Goal: Task Accomplishment & Management: Manage account settings

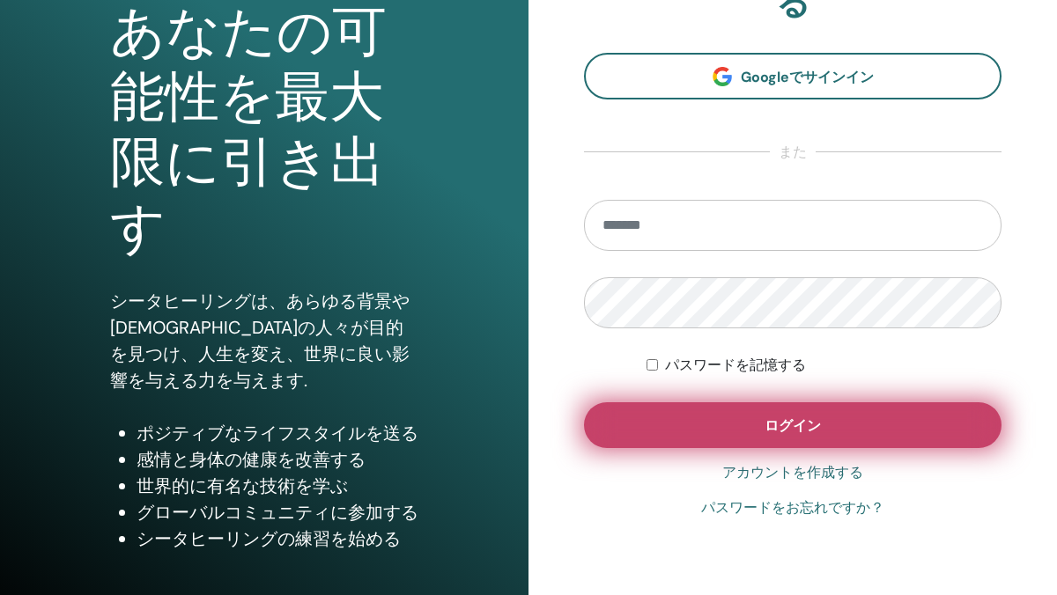
scroll to position [196, 0]
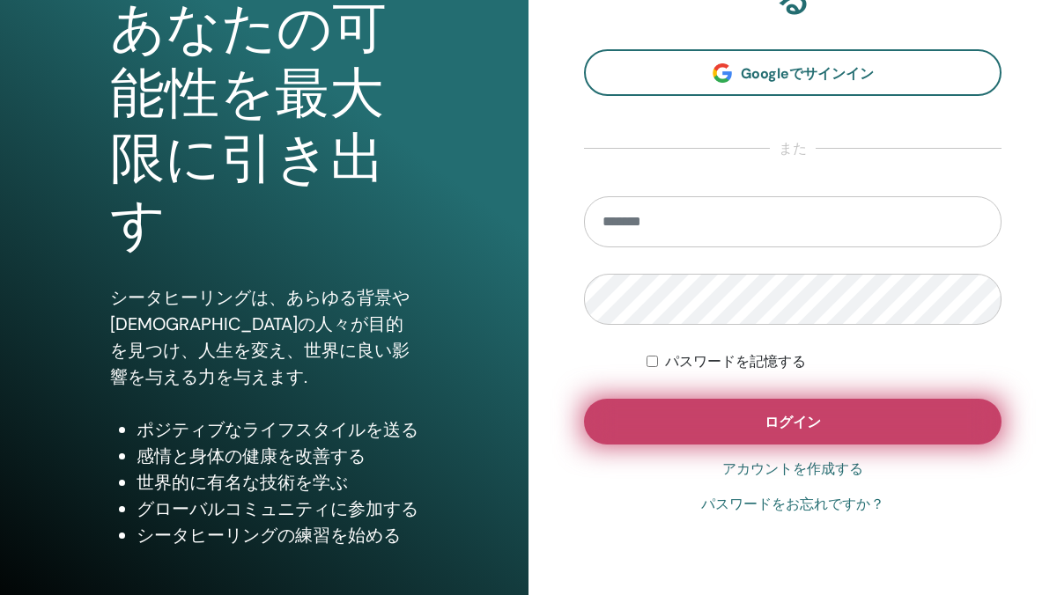
type input "**********"
click at [793, 428] on span "ログイン" at bounding box center [792, 422] width 56 height 18
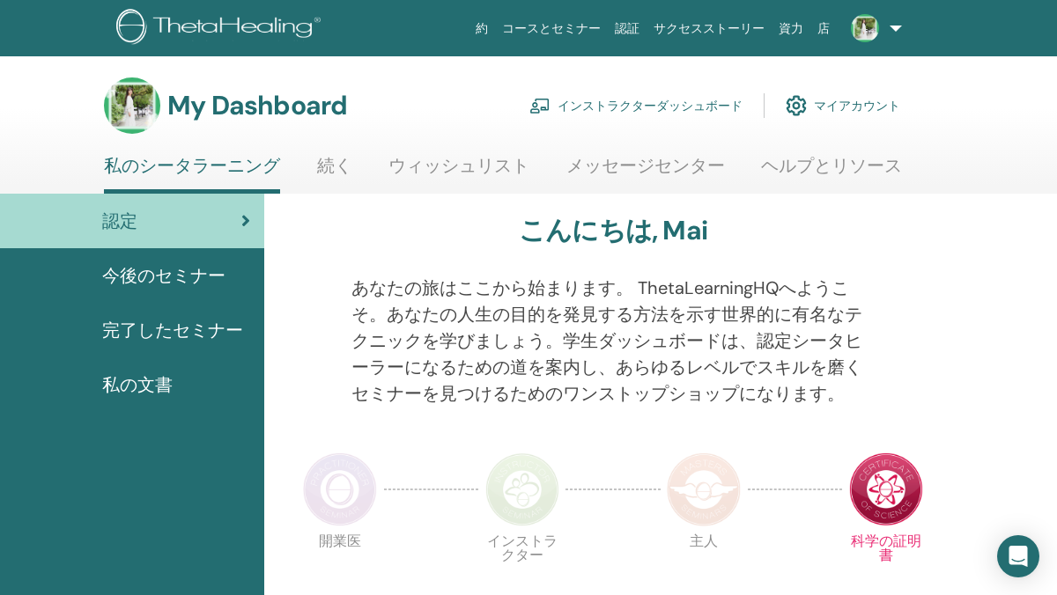
click at [646, 108] on link "インストラクターダッシュボード" at bounding box center [635, 105] width 213 height 39
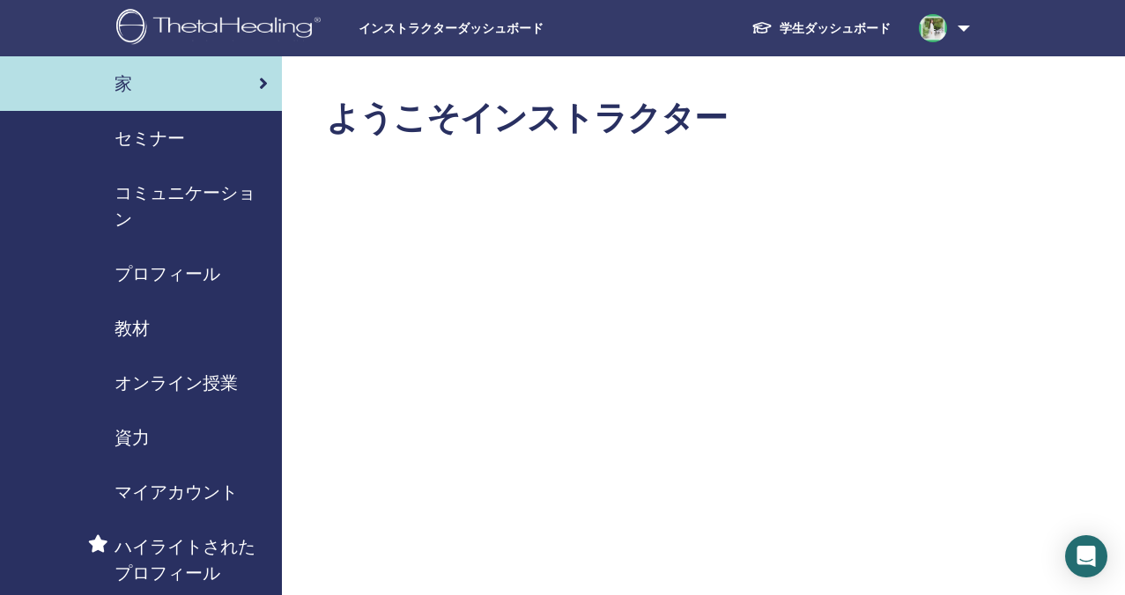
click at [147, 141] on span "セミナー" at bounding box center [149, 138] width 70 height 26
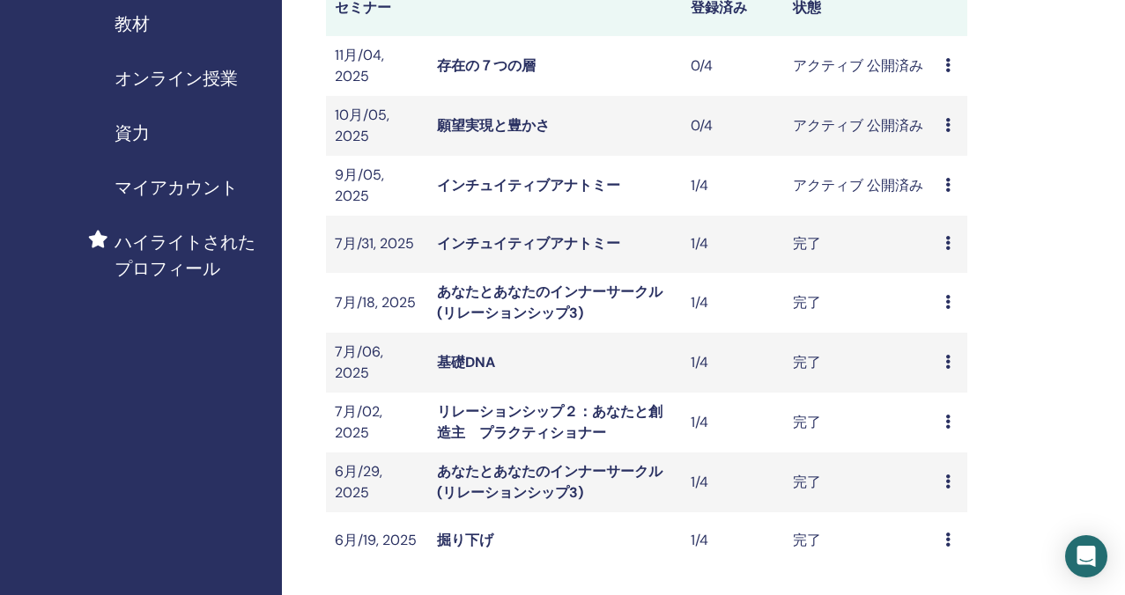
scroll to position [329, 0]
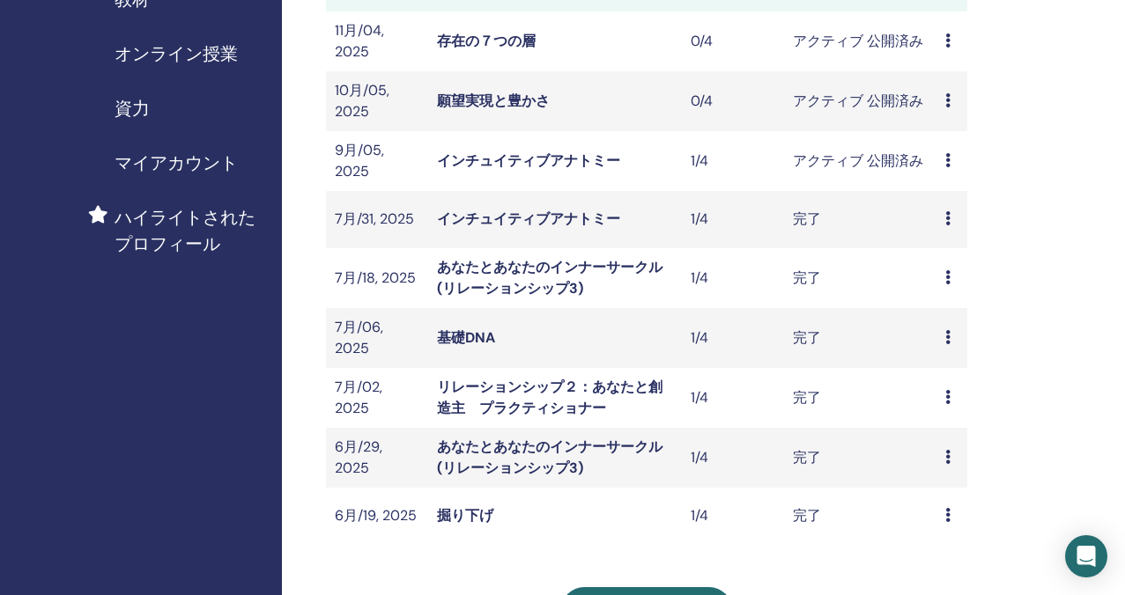
click at [554, 157] on link "インチュイティブアナトミー" at bounding box center [528, 160] width 183 height 18
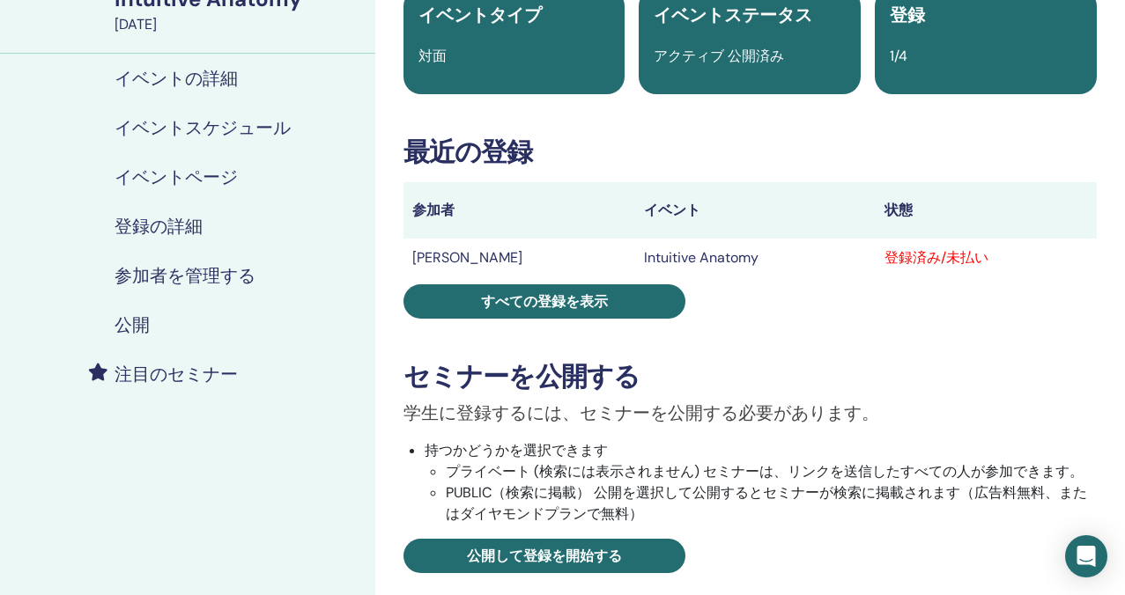
scroll to position [238, 0]
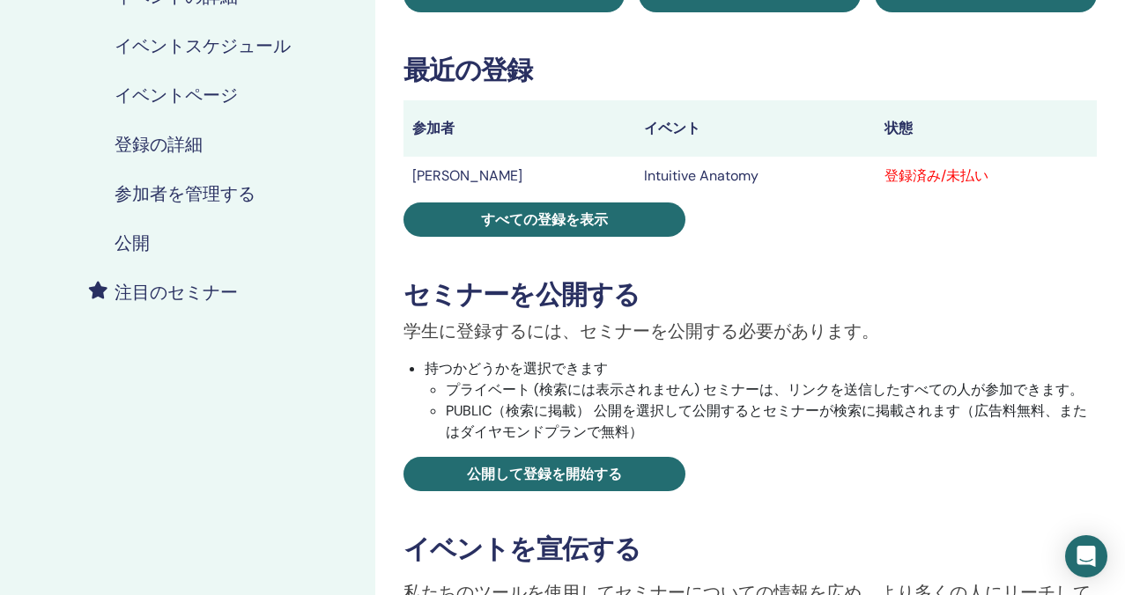
click at [159, 188] on h4 "参加者を管理する" at bounding box center [184, 193] width 141 height 21
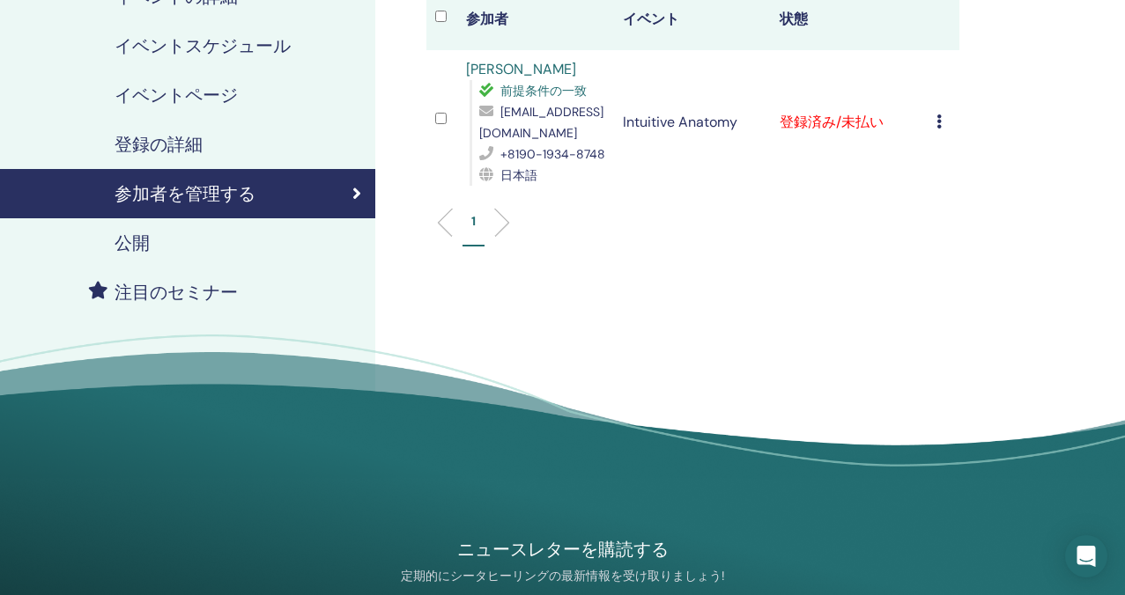
scroll to position [210, 0]
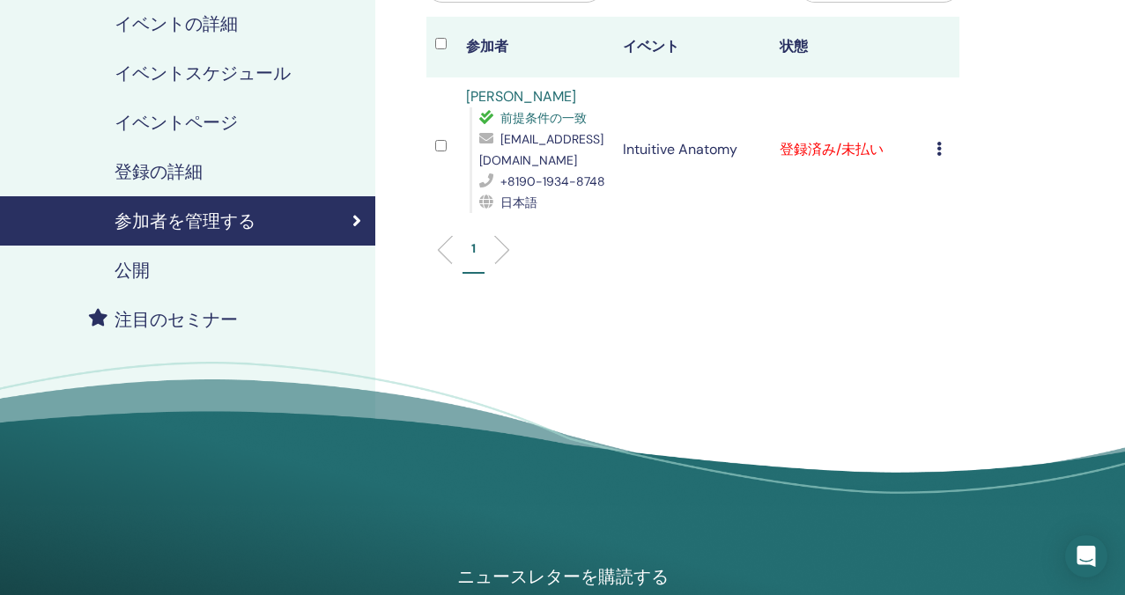
click at [939, 147] on icon at bounding box center [938, 149] width 5 height 14
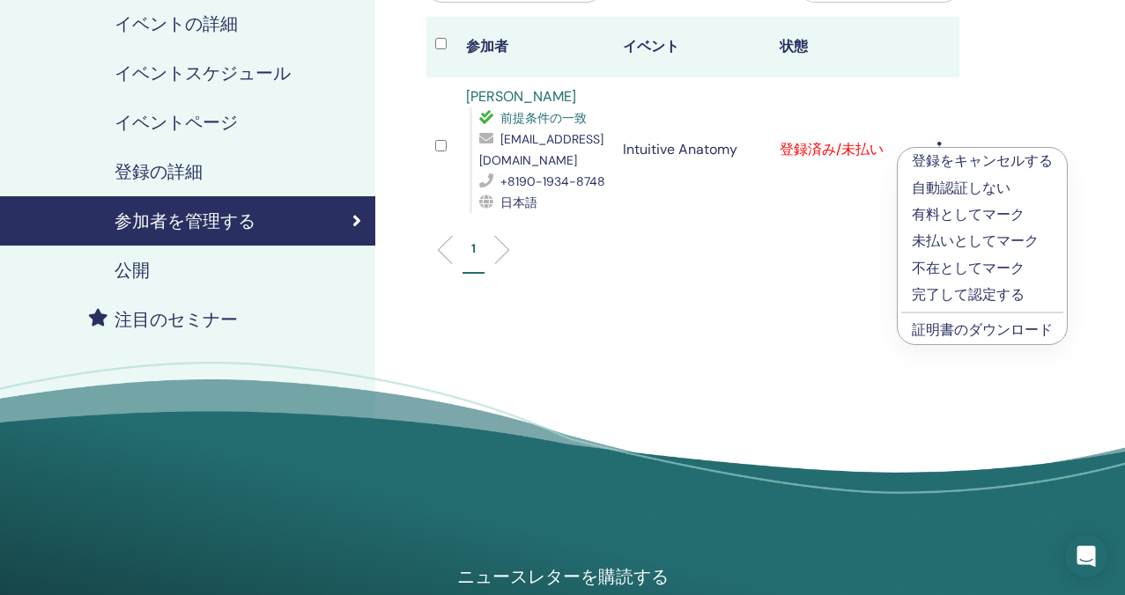
click at [947, 329] on link "証明書のダウンロード" at bounding box center [981, 330] width 141 height 18
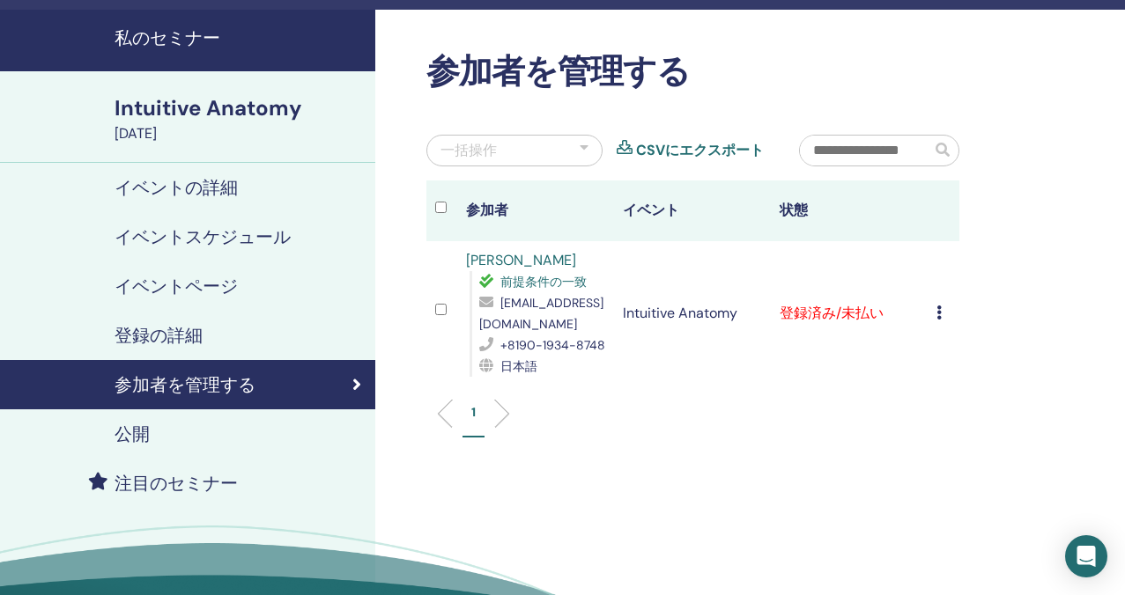
scroll to position [0, 0]
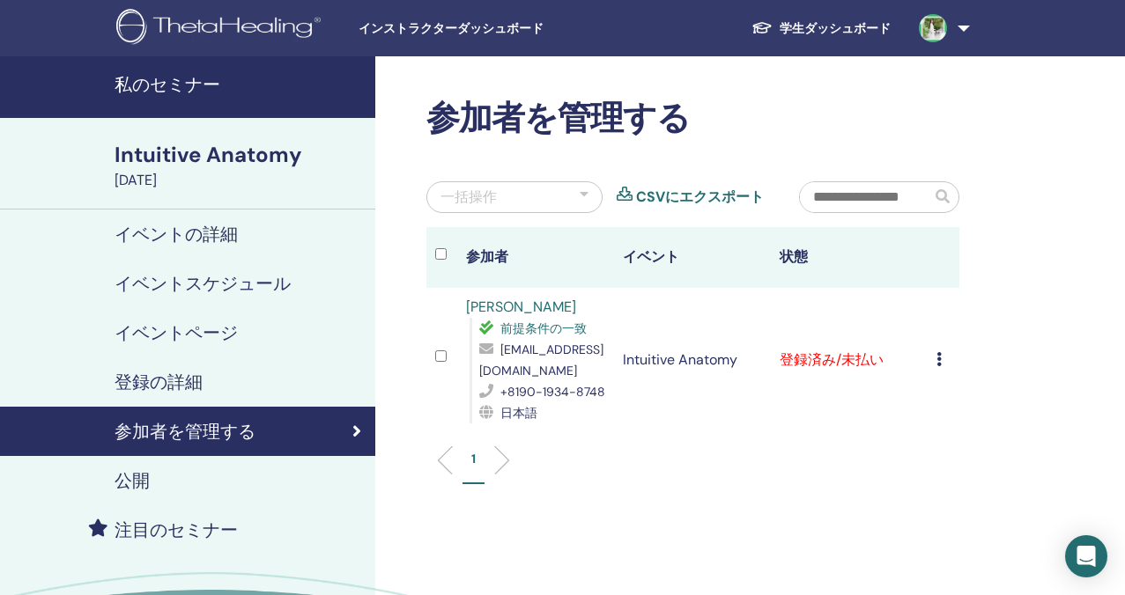
click at [196, 86] on h4 "私のセミナー" at bounding box center [239, 84] width 250 height 21
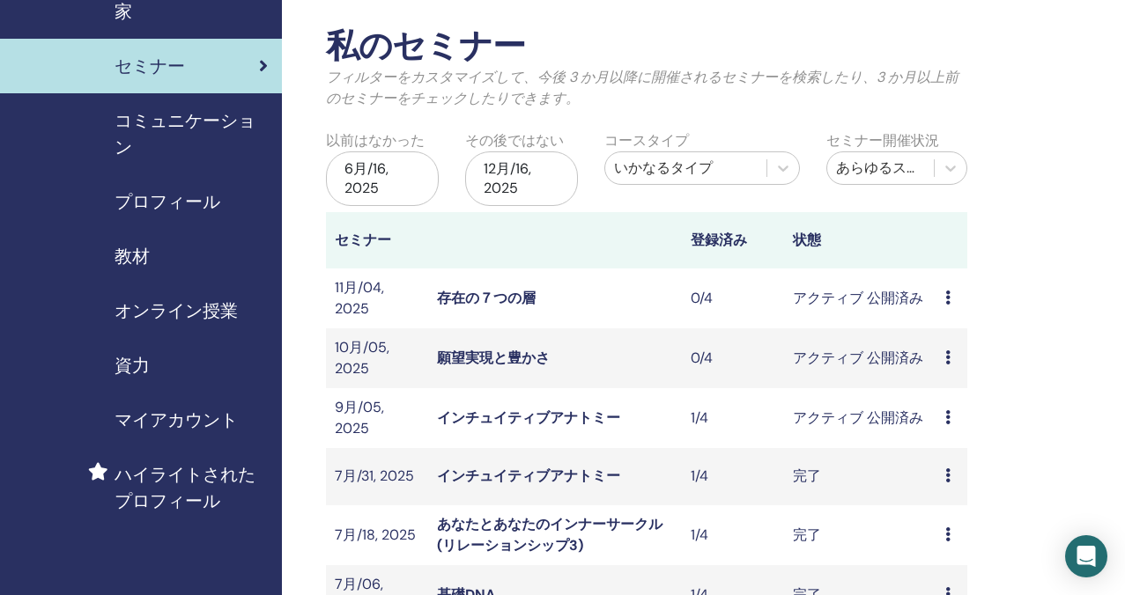
scroll to position [88, 0]
